Goal: Information Seeking & Learning: Learn about a topic

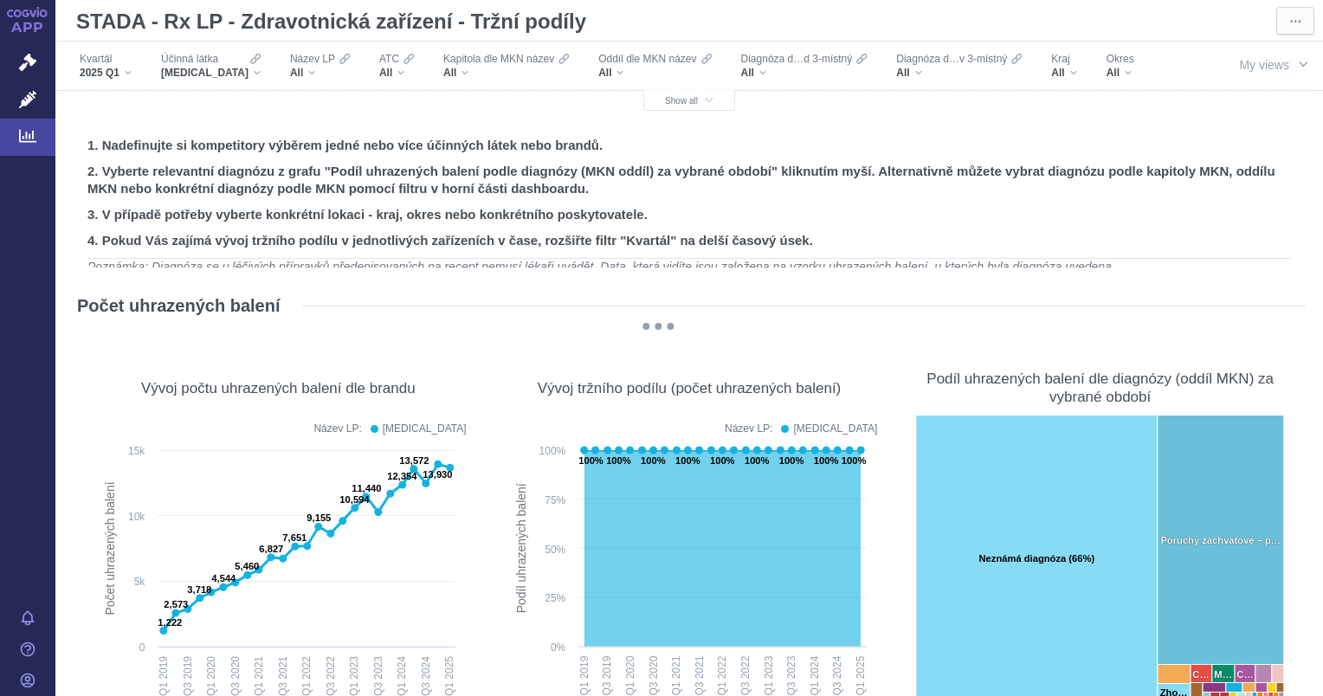
scroll to position [3030, 0]
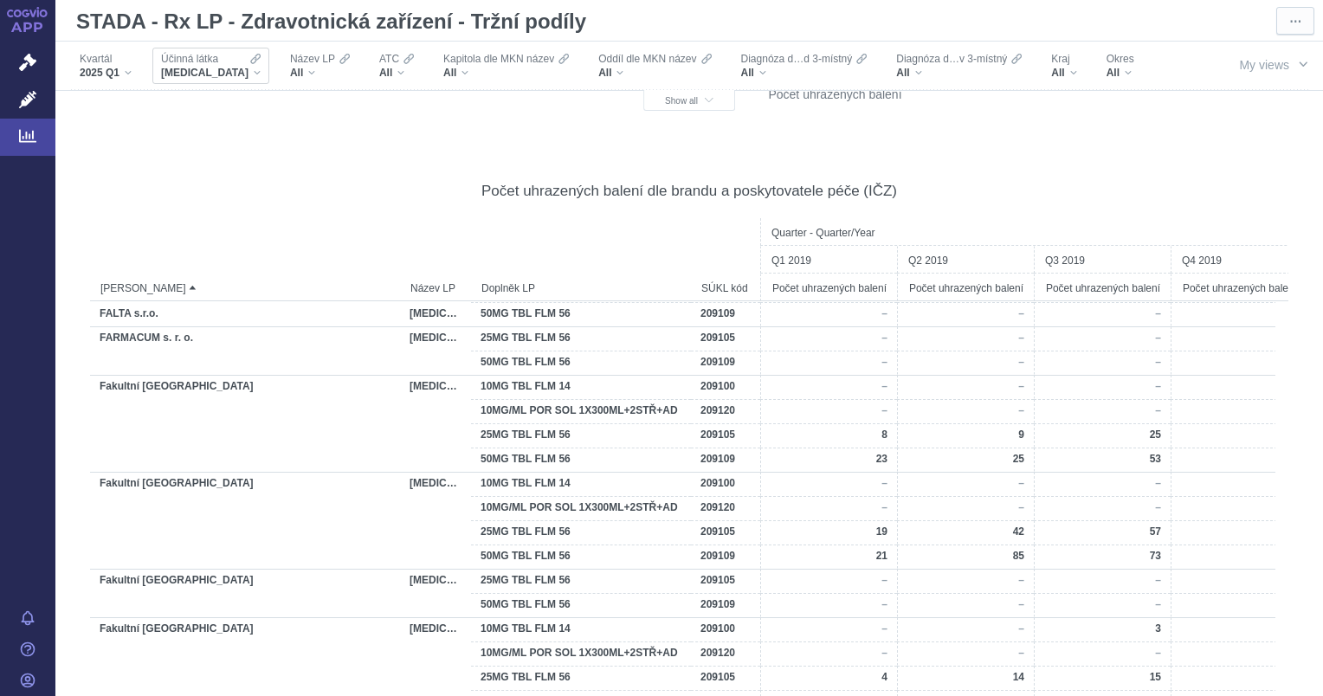
click at [244, 67] on div "BRIVARACETAM" at bounding box center [211, 73] width 100 height 14
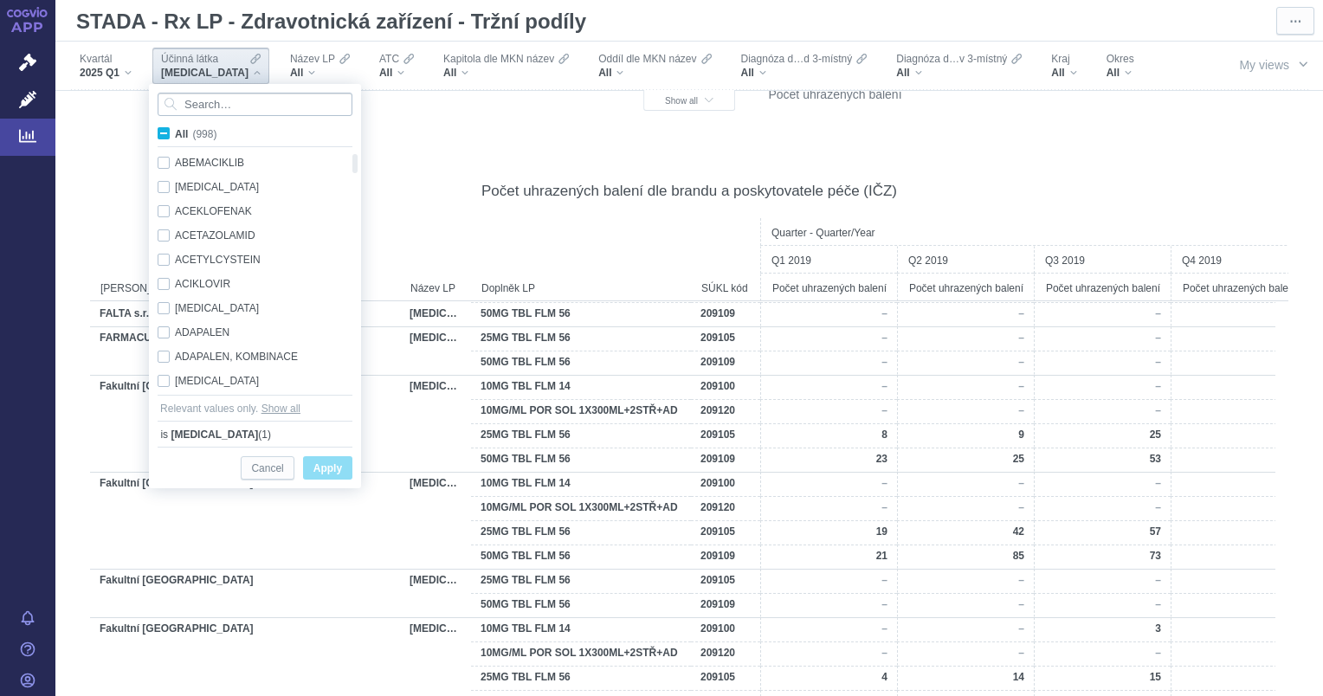
click at [244, 103] on input "Search attribute values" at bounding box center [255, 104] width 195 height 23
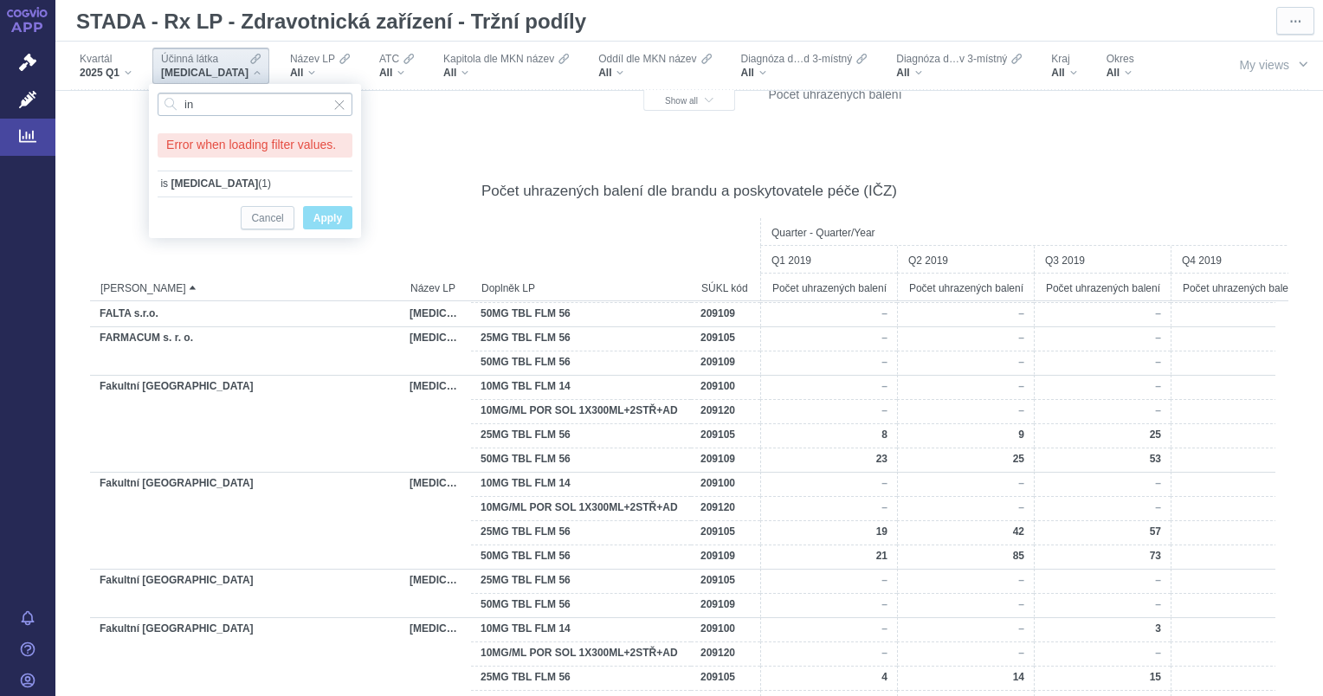
type input "ins"
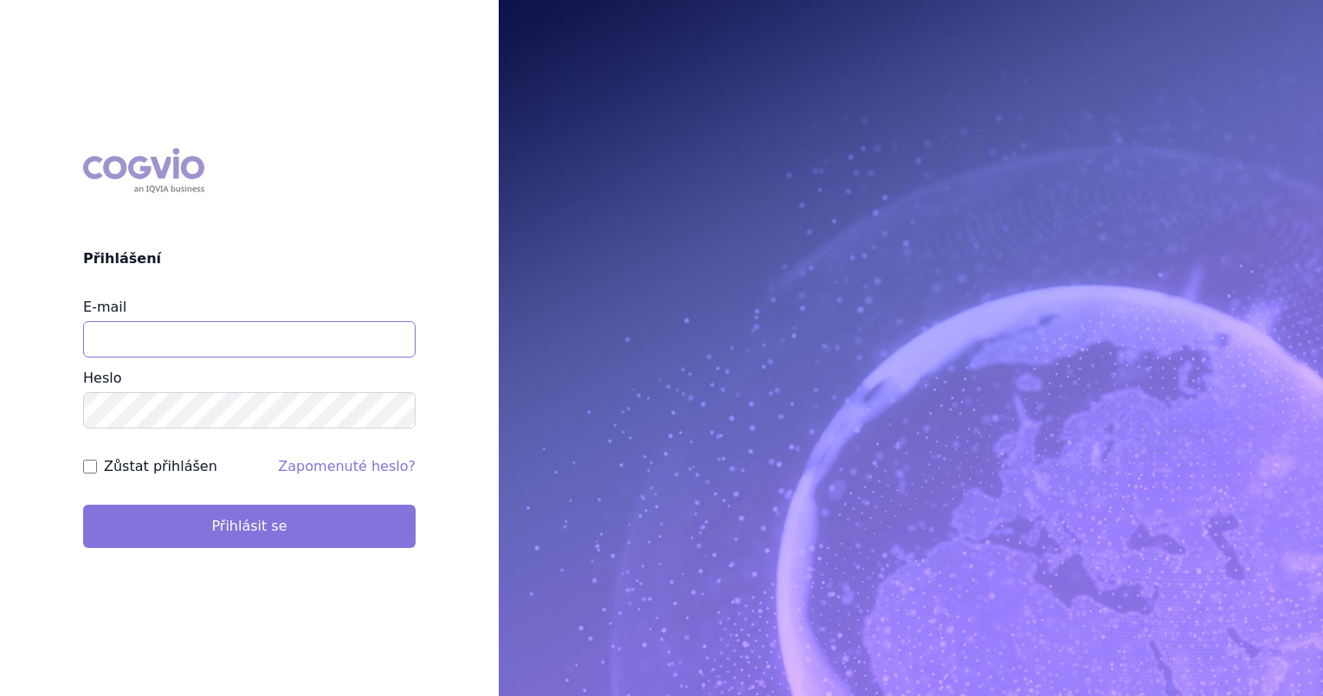
type input "[EMAIL_ADDRESS][PERSON_NAME][DOMAIN_NAME]"
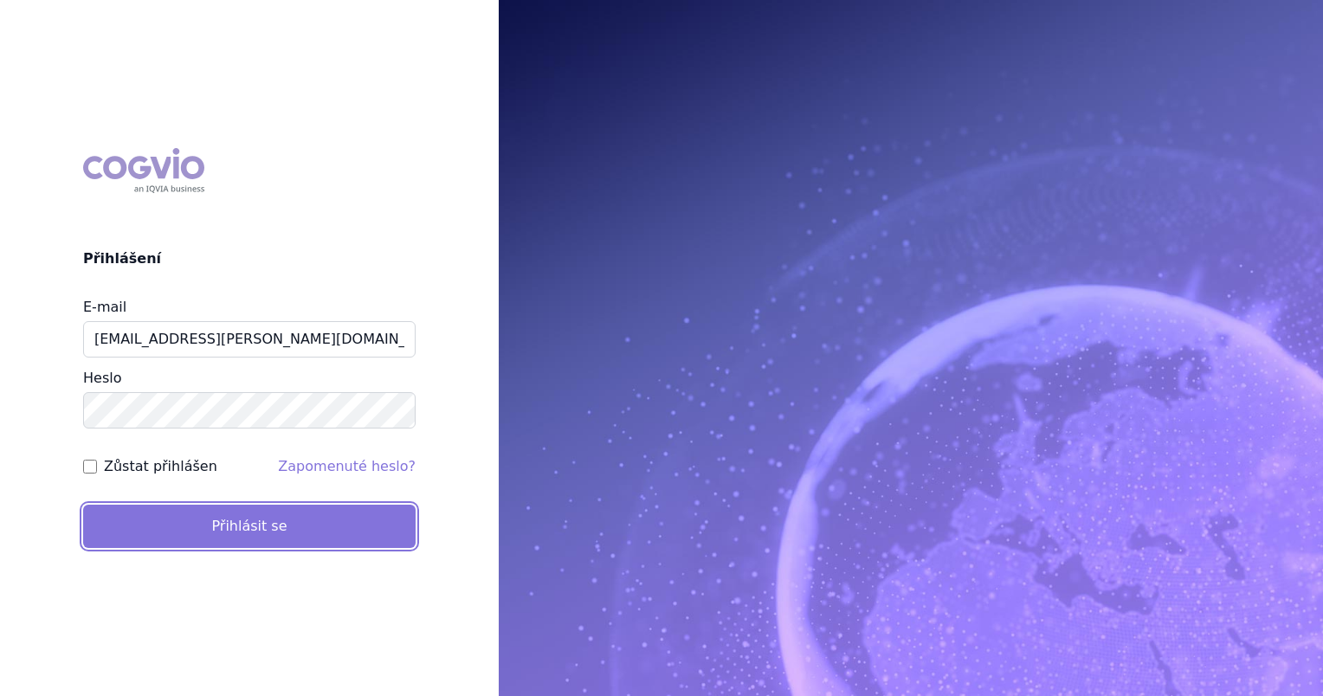
click at [253, 529] on button "Přihlásit se" at bounding box center [249, 526] width 332 height 43
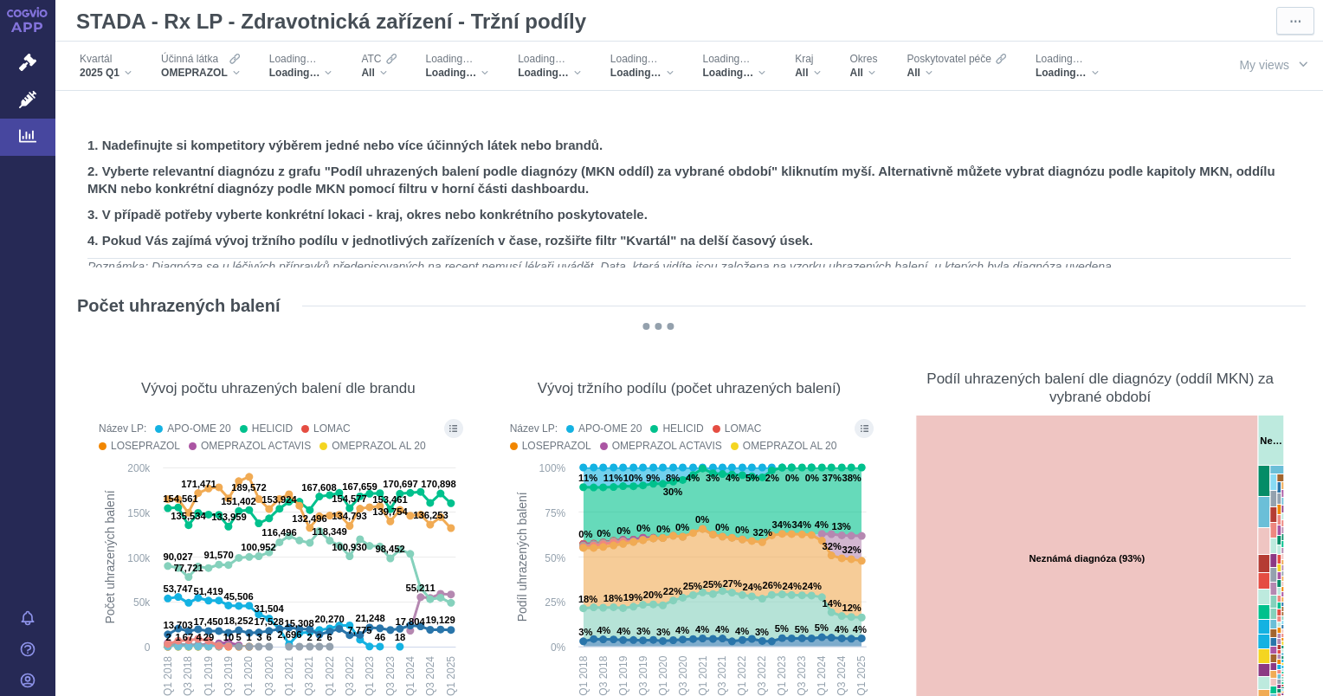
click at [218, 74] on span "OMEPRAZOL" at bounding box center [194, 73] width 67 height 14
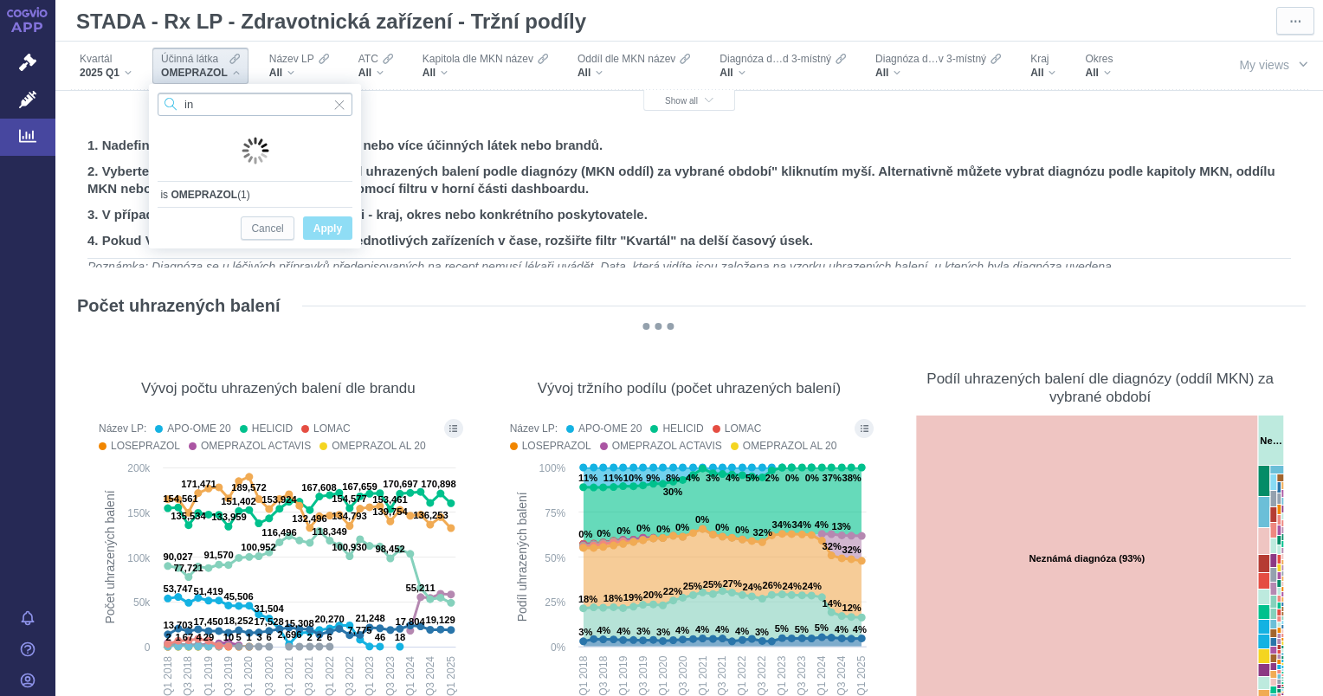
type input "i"
type input "p"
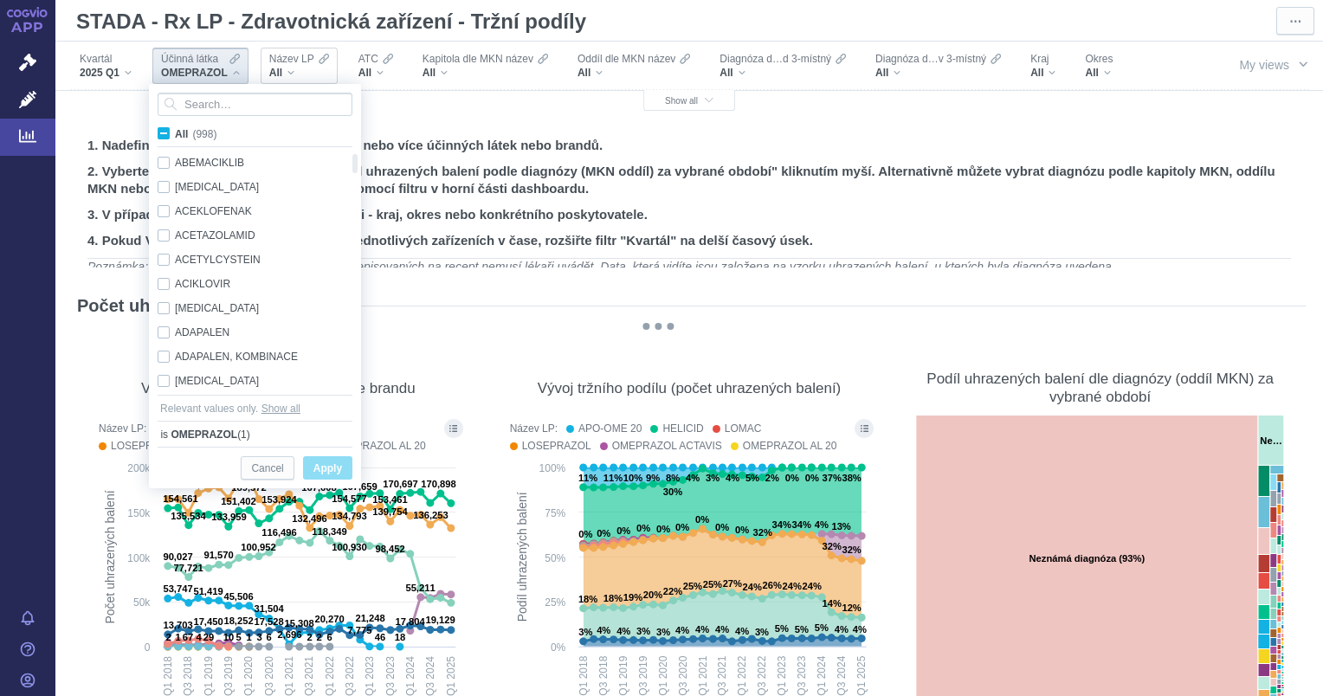
click at [325, 70] on div "All" at bounding box center [299, 73] width 60 height 14
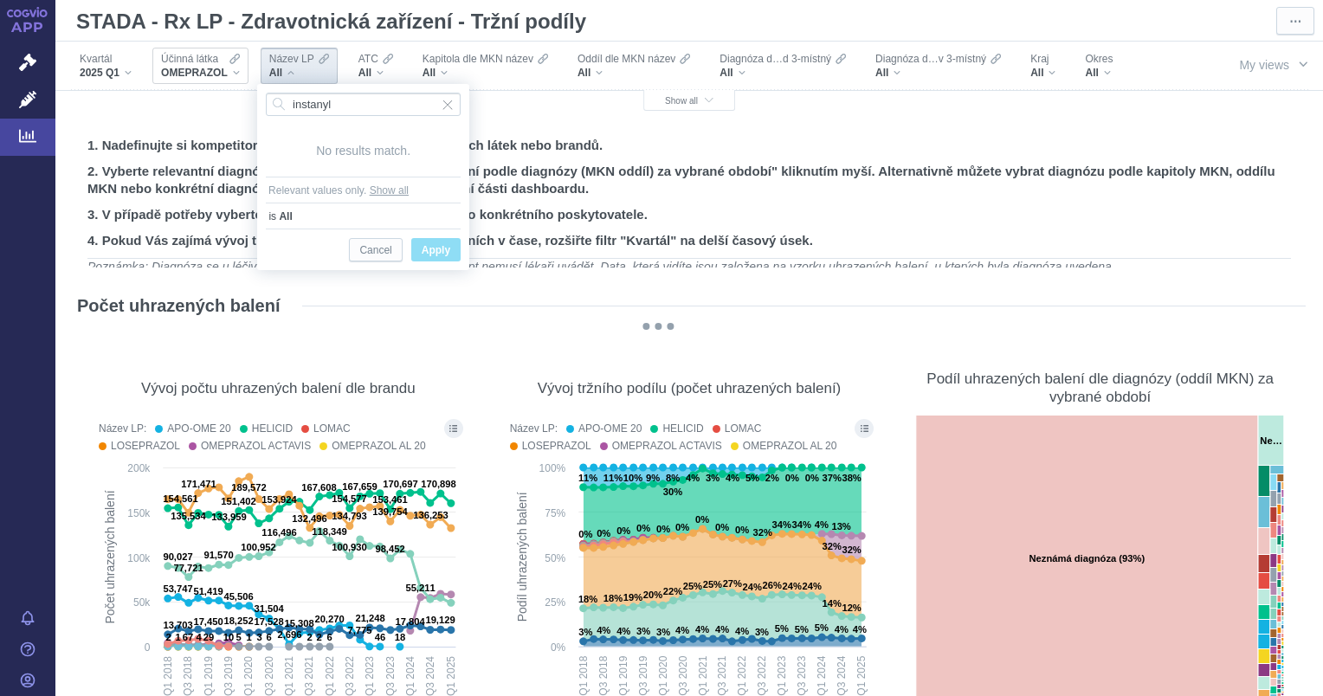
type input "instanyl"
click at [226, 72] on span "OMEPRAZOL" at bounding box center [194, 73] width 67 height 14
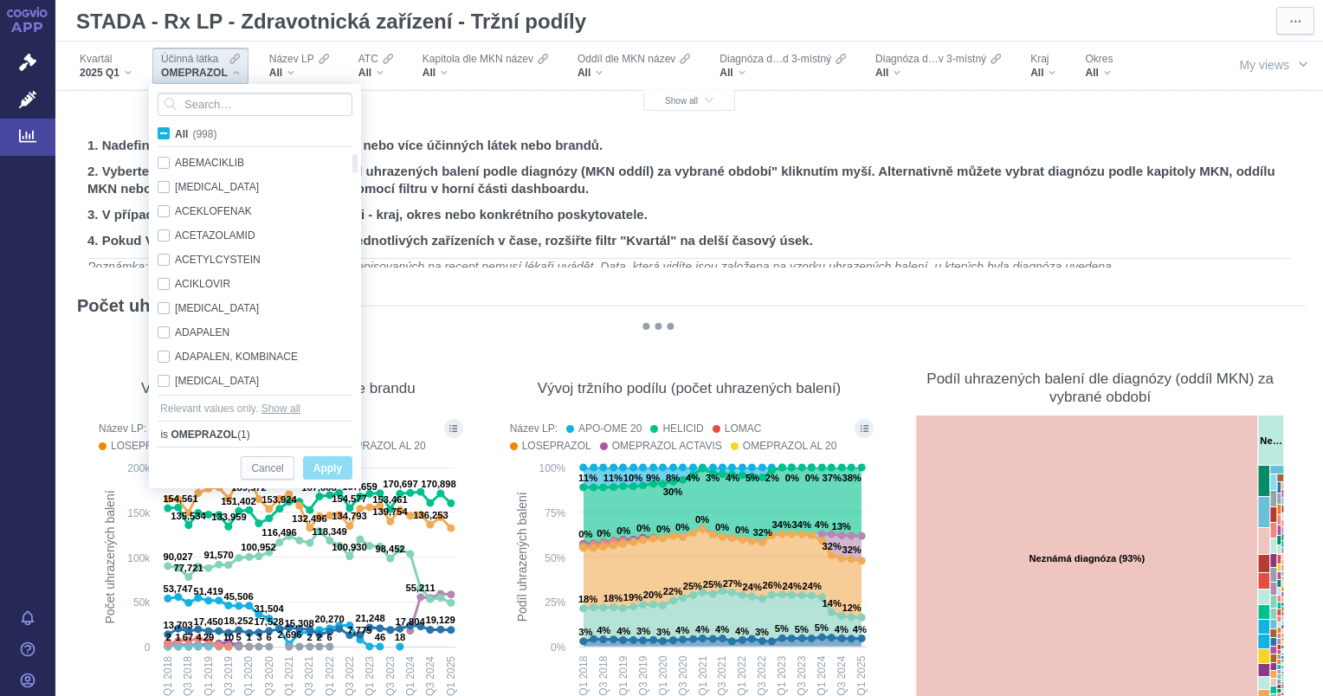
click at [175, 138] on span "All (998)" at bounding box center [196, 134] width 42 height 12
click at [175, 136] on input "All (998)" at bounding box center [180, 130] width 11 height 11
checkbox input "true"
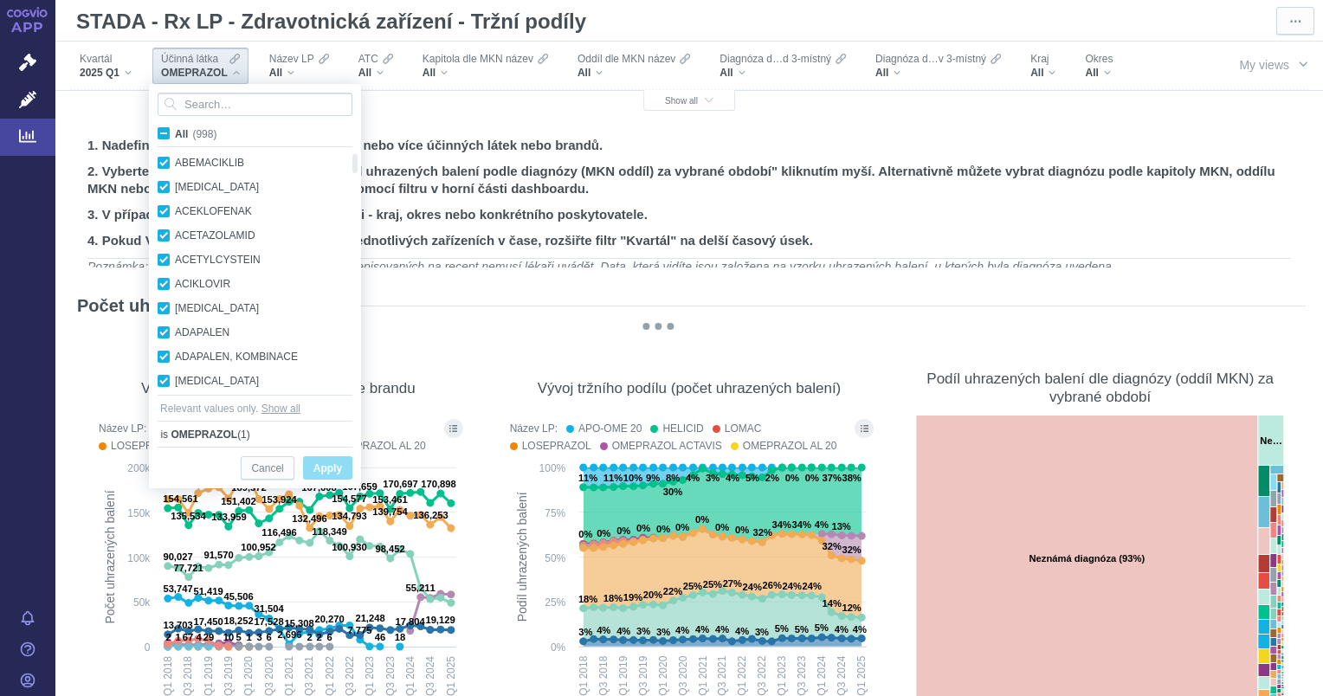
checkbox input "true"
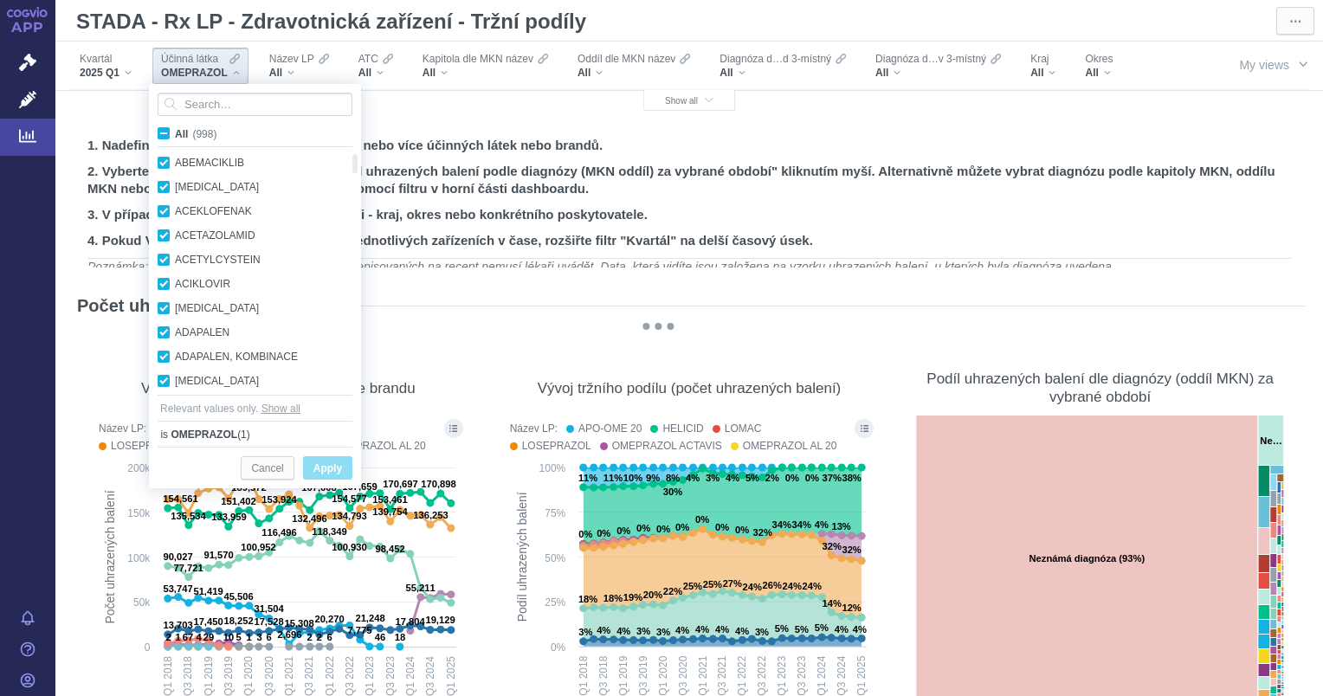
checkbox input "true"
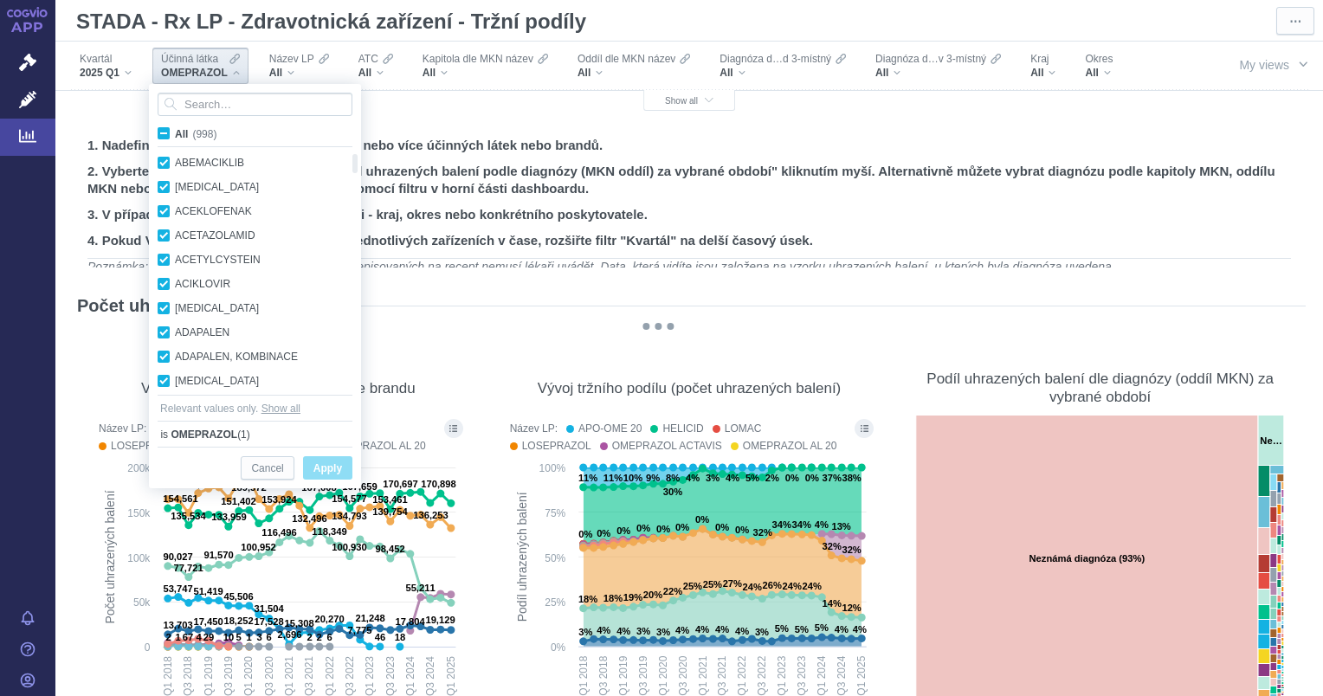
checkbox input "true"
click at [316, 465] on span "Apply" at bounding box center [327, 469] width 29 height 22
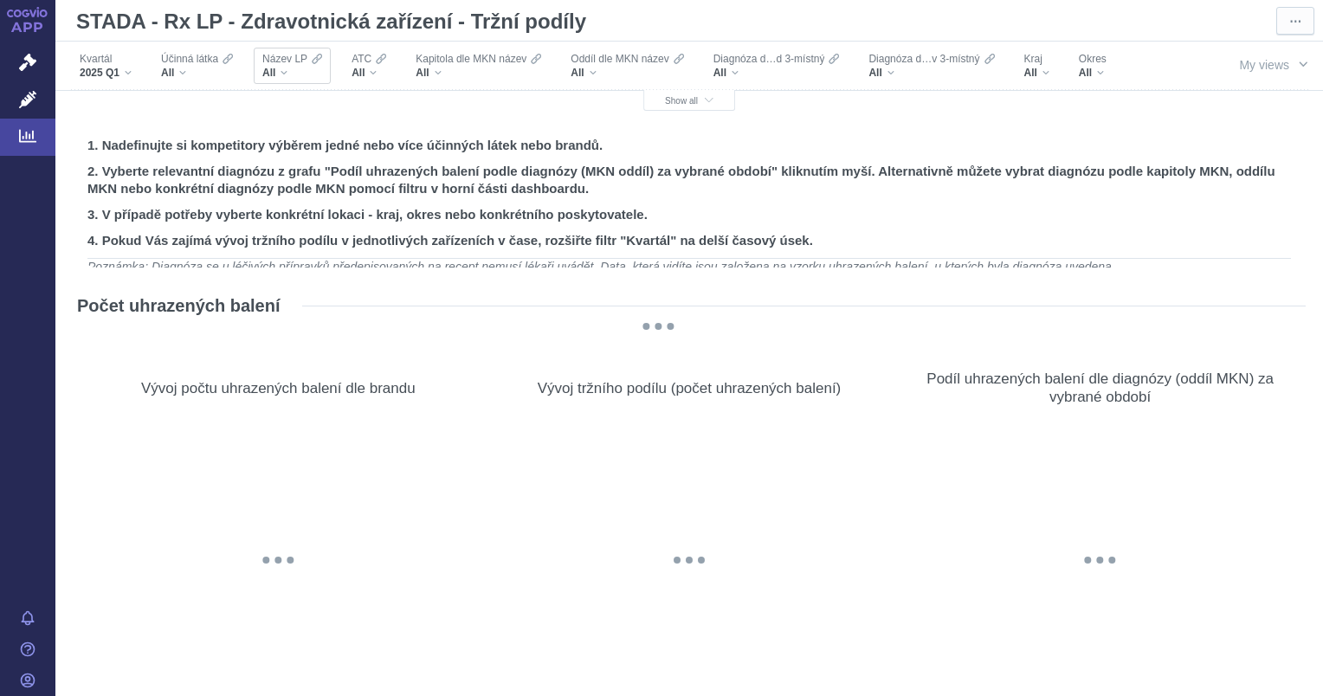
click at [293, 73] on div "All" at bounding box center [292, 73] width 60 height 14
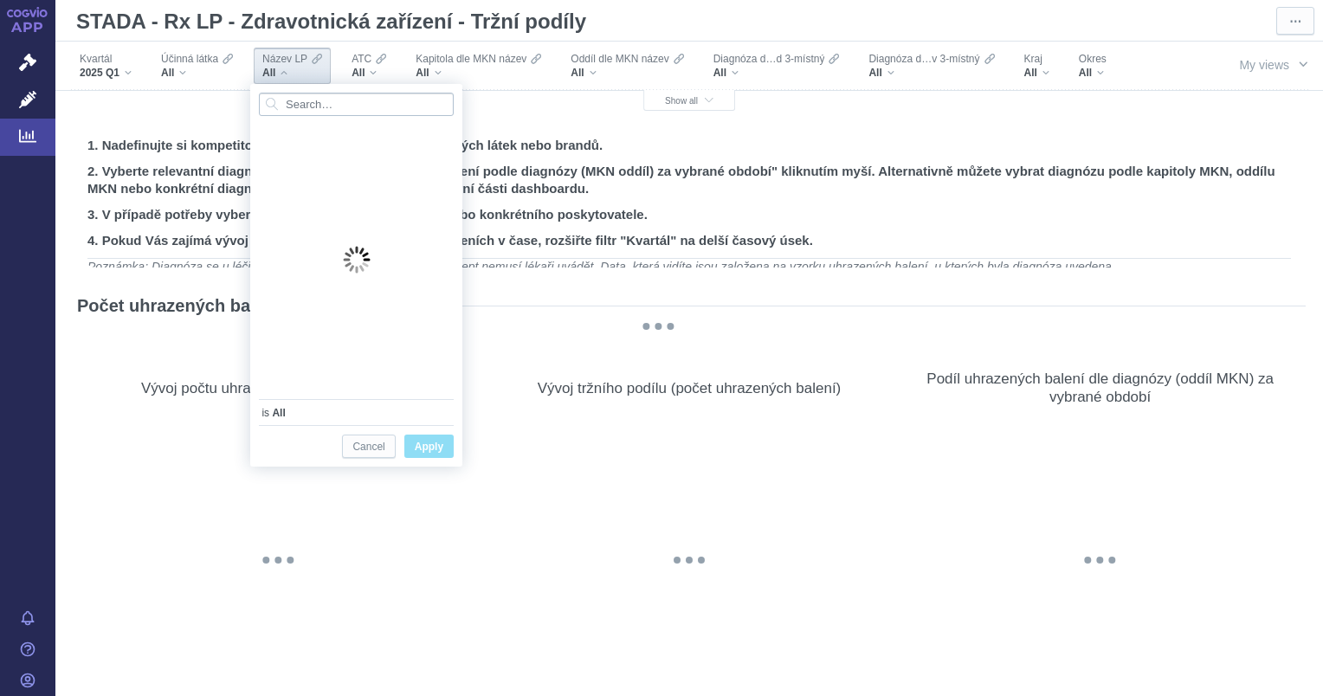
click at [345, 104] on input "Search attribute values" at bounding box center [356, 104] width 195 height 23
type input "inst"
click at [32, 127] on icon at bounding box center [27, 135] width 17 height 17
click at [19, 94] on icon at bounding box center [27, 99] width 17 height 17
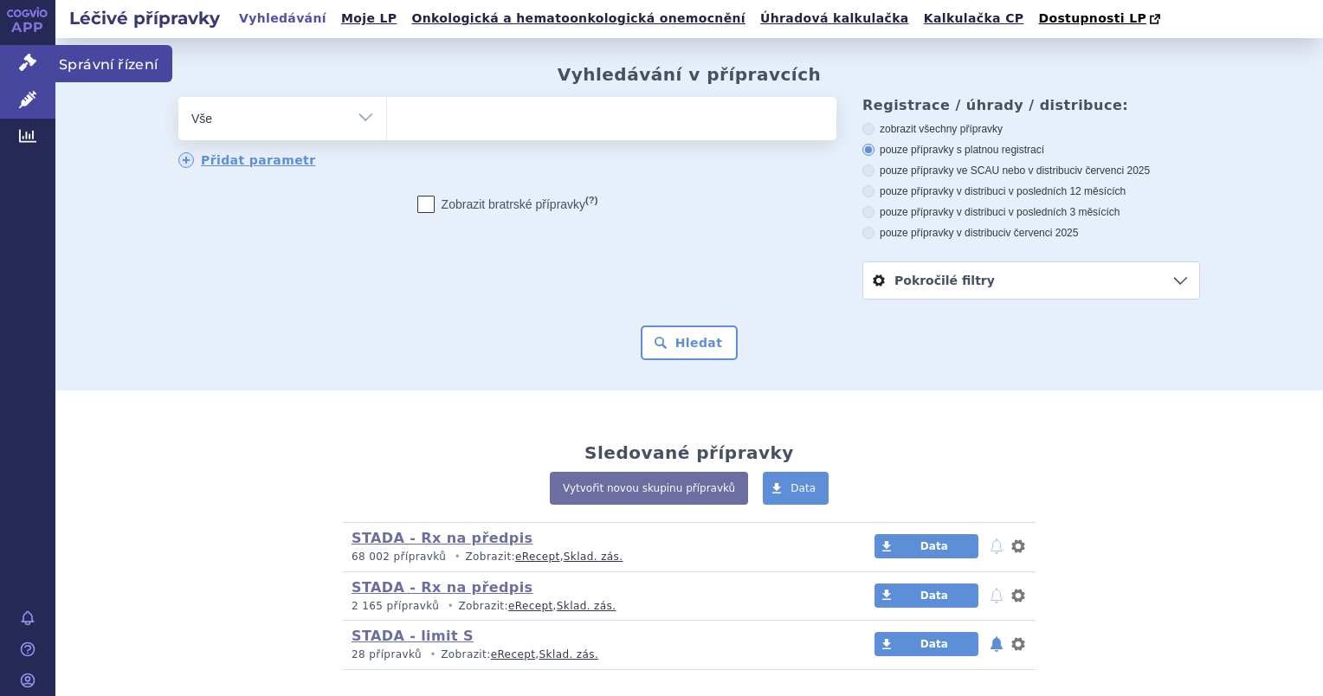
click at [35, 67] on icon at bounding box center [27, 62] width 17 height 17
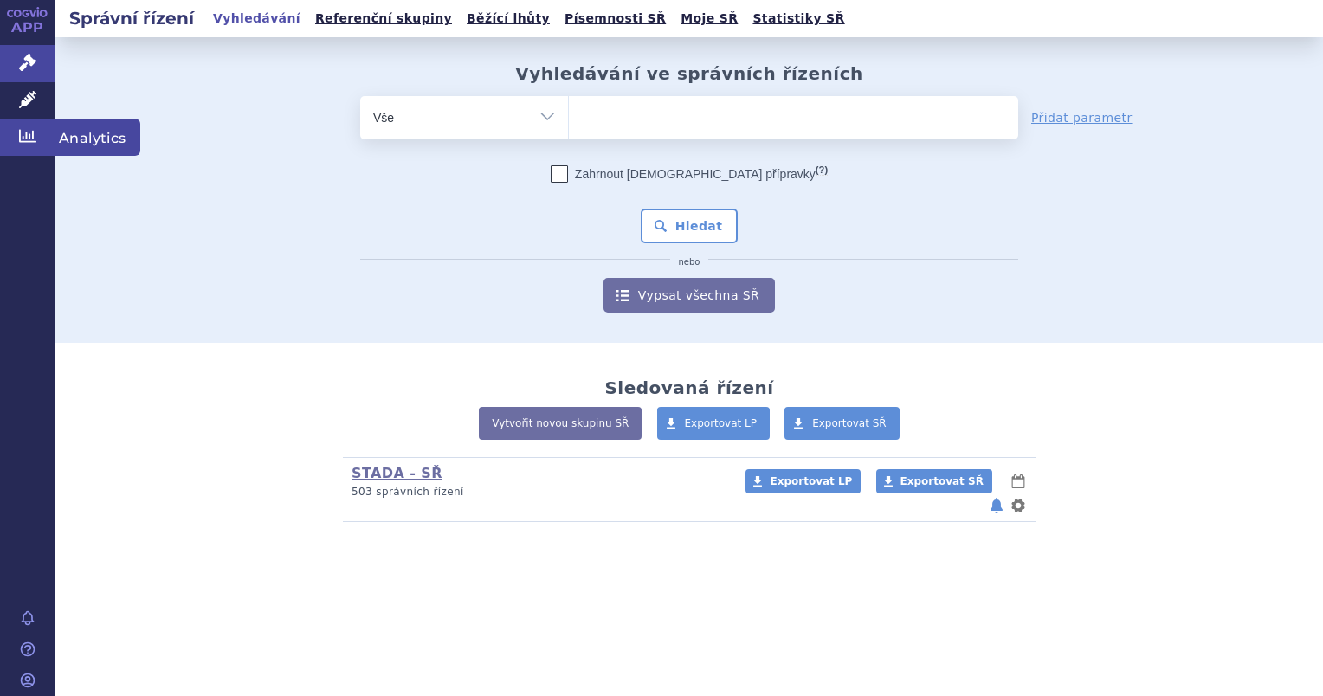
click at [31, 124] on link "Analytics" at bounding box center [27, 137] width 55 height 36
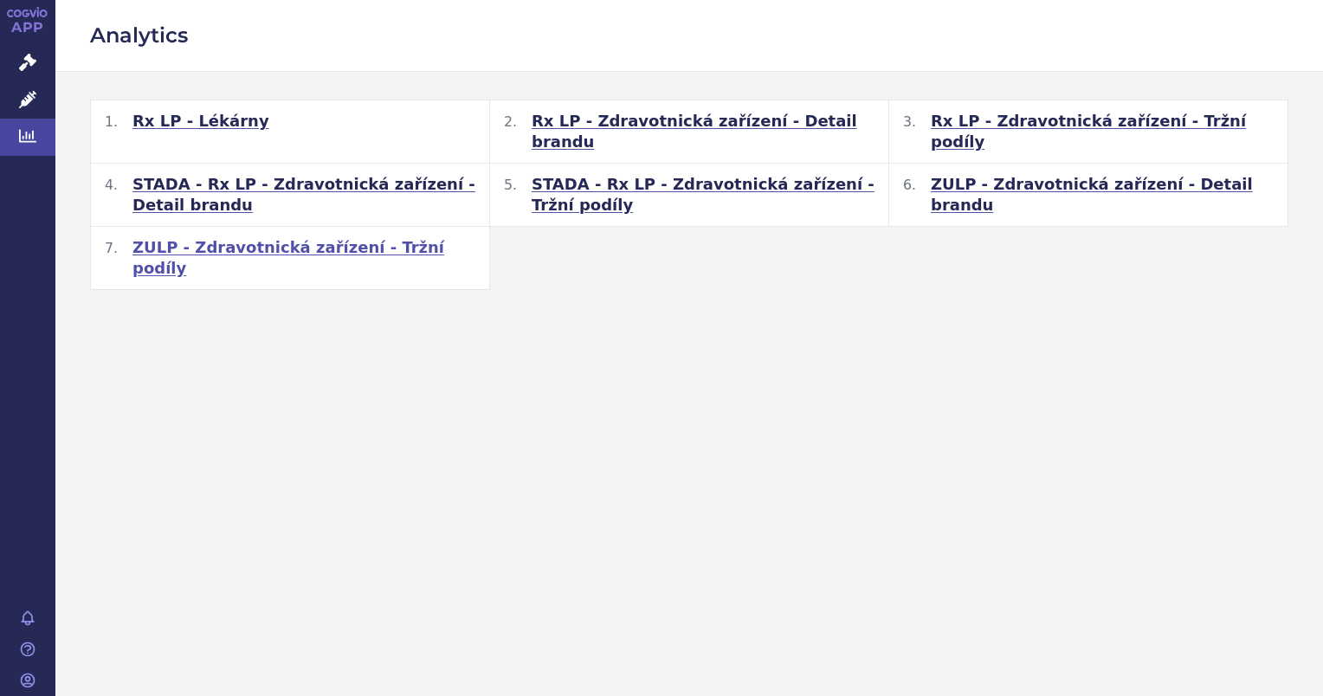
click at [338, 237] on span "ZULP - Zdravotnická zařízení - Tržní podíly" at bounding box center [303, 258] width 343 height 42
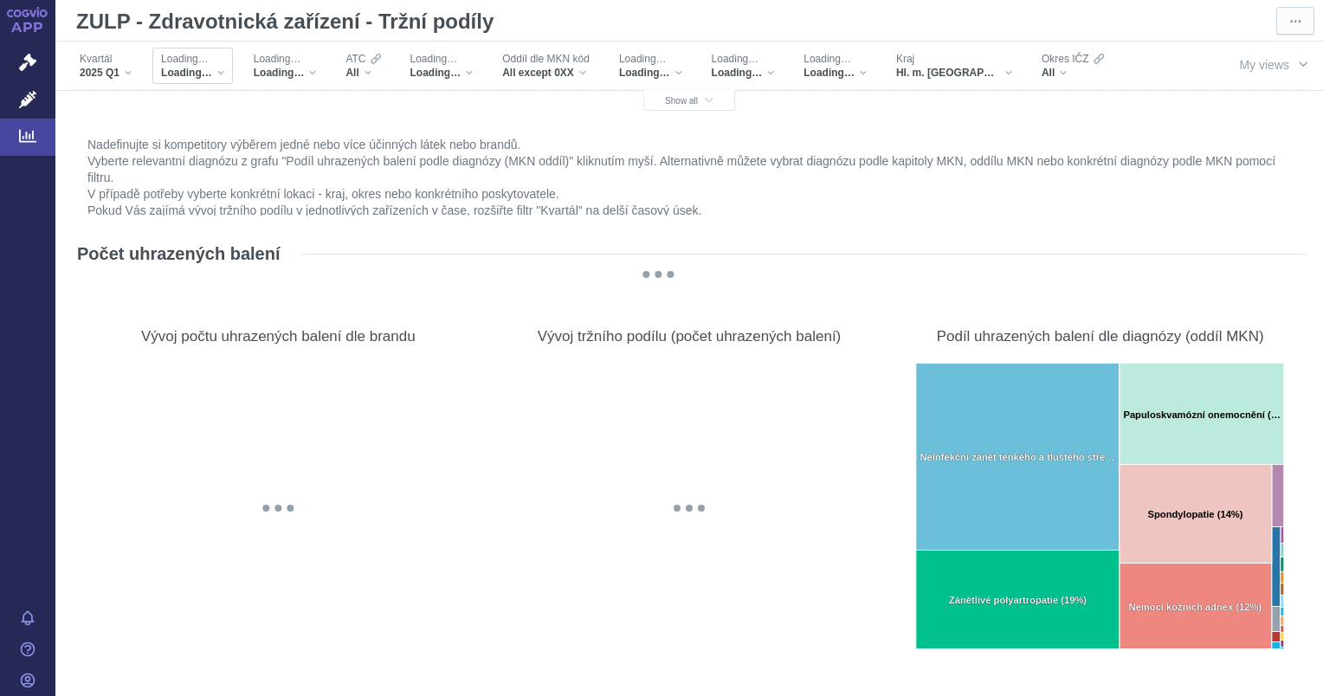
click at [228, 71] on div "Loading… Loading…" at bounding box center [192, 66] width 81 height 36
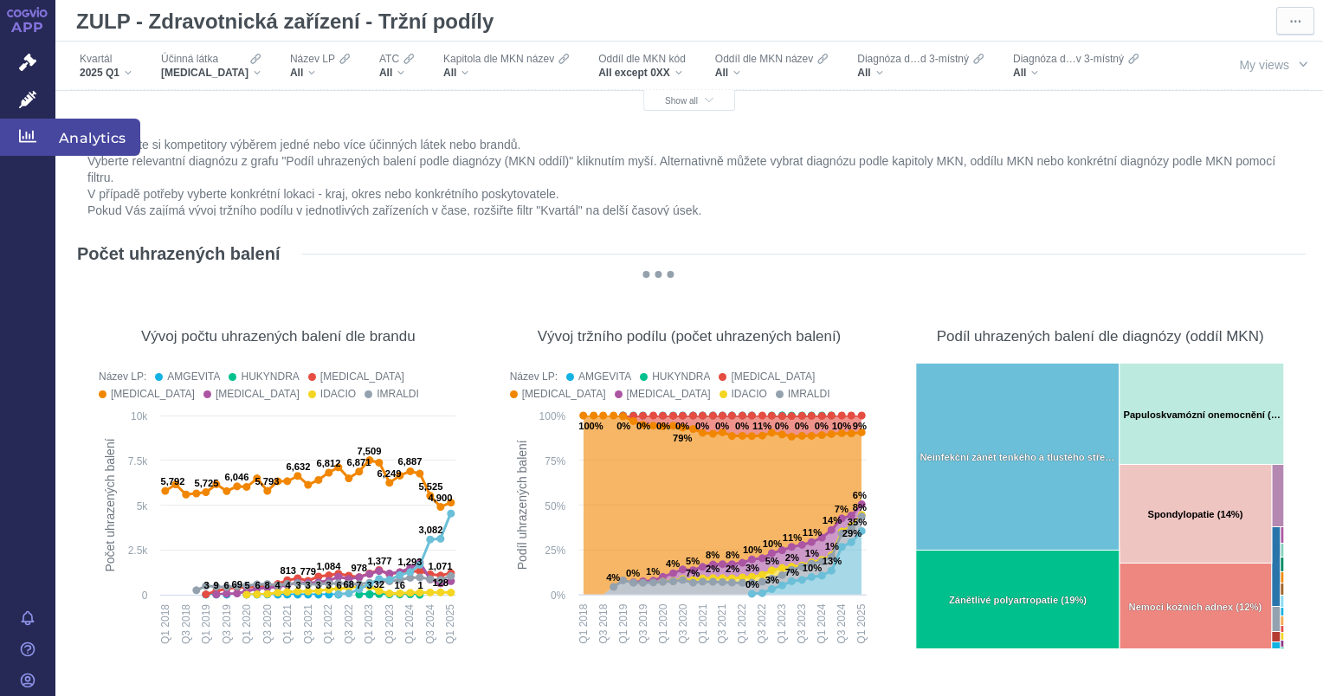
click at [110, 138] on span "Analytics" at bounding box center [97, 137] width 85 height 36
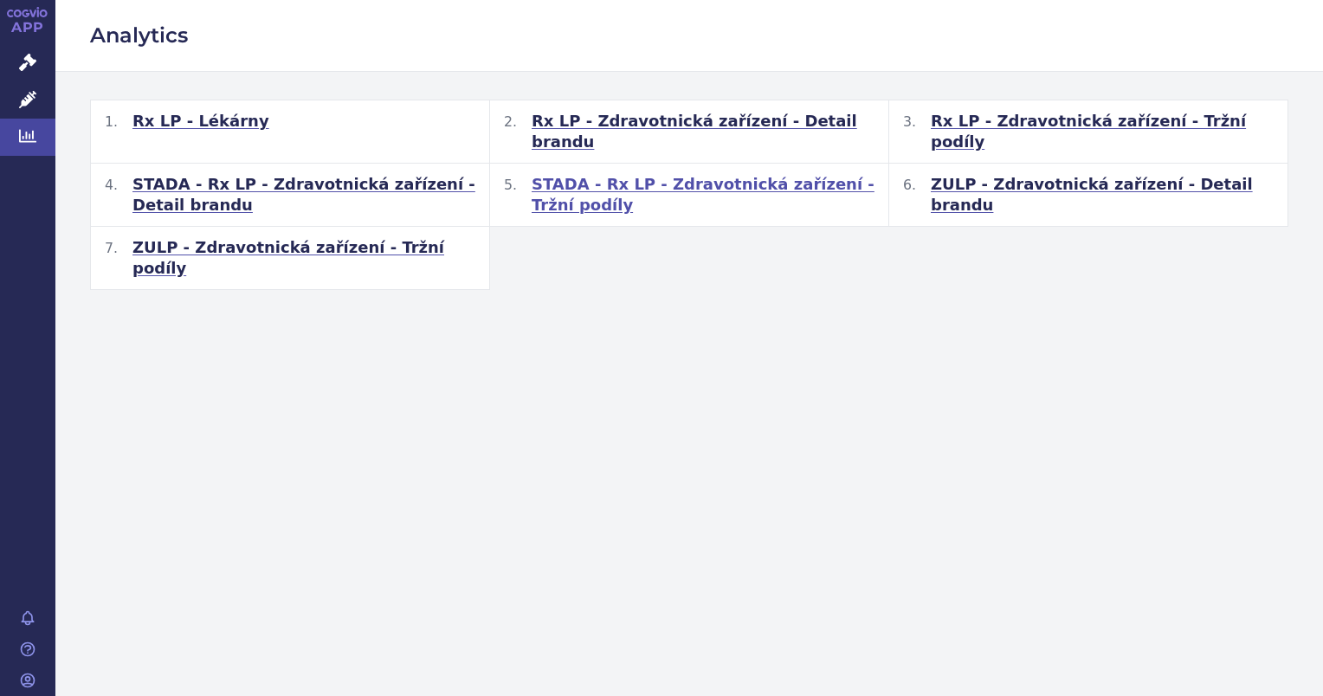
click at [619, 174] on span "STADA - Rx LP - Zdravotnická zařízení - Tržní podíly" at bounding box center [702, 195] width 343 height 42
